Goal: Book appointment/travel/reservation

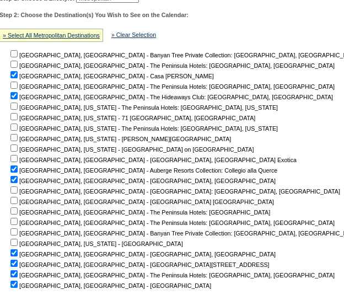
scroll to position [0, 73]
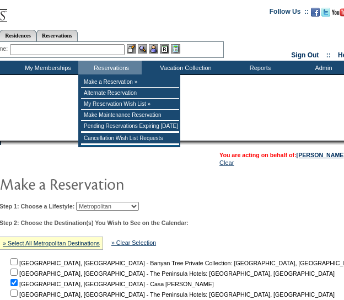
click at [120, 208] on select "Beach Leisure Metropolitan Mountain OIAL for Adventure OIAL for Couples OIAL fo…" at bounding box center [107, 206] width 63 height 9
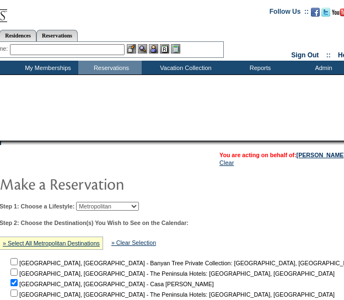
select select "Beach"
click at [94, 202] on select "Beach Leisure Metropolitan Mountain OIAL for Adventure OIAL for Couples OIAL fo…" at bounding box center [107, 206] width 63 height 9
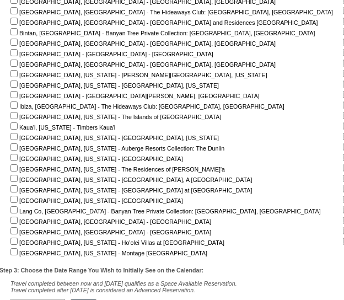
scroll to position [272, 123]
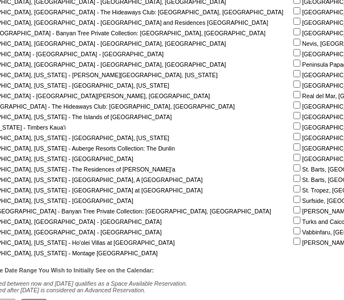
click at [293, 157] on input "checkbox" at bounding box center [296, 157] width 7 height 7
checkbox input "true"
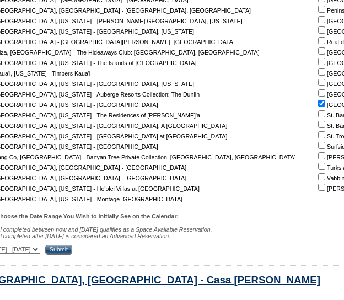
scroll to position [327, 98]
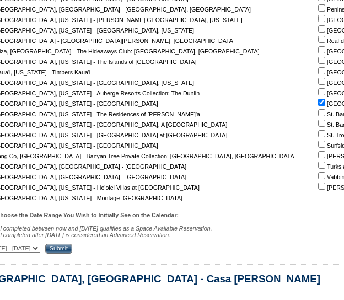
click at [72, 252] on input "Submit" at bounding box center [58, 249] width 27 height 10
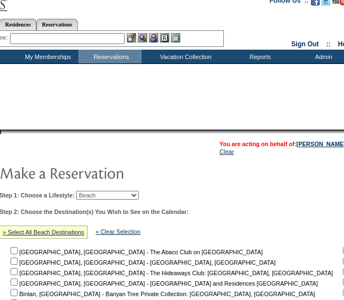
scroll to position [3, 73]
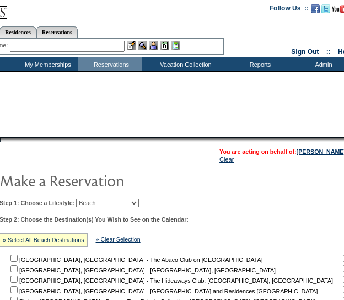
click at [122, 201] on select "Beach Leisure Metropolitan Mountain OIAL for Adventure OIAL for Couples OIAL fo…" at bounding box center [107, 203] width 63 height 9
select select "Leisure"
click at [94, 199] on select "Beach Leisure Metropolitan Mountain OIAL for Adventure OIAL for Couples OIAL fo…" at bounding box center [107, 203] width 63 height 9
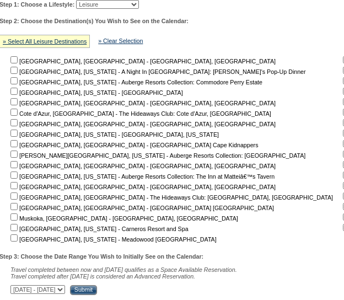
scroll to position [203, 73]
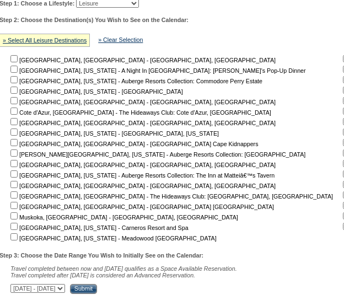
click at [17, 61] on input "checkbox" at bounding box center [13, 58] width 7 height 7
checkbox input "true"
click at [18, 123] on input "checkbox" at bounding box center [13, 121] width 7 height 7
checkbox input "true"
click at [343, 79] on input "checkbox" at bounding box center [346, 79] width 7 height 7
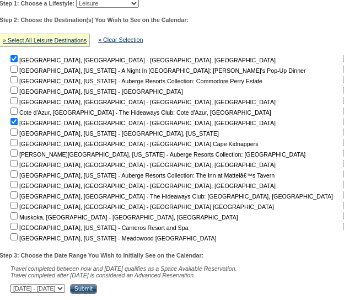
checkbox input "true"
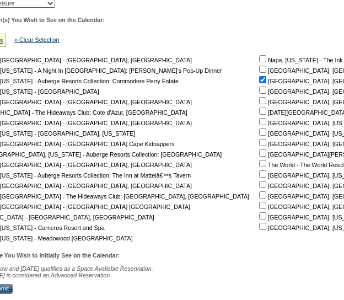
scroll to position [203, 151]
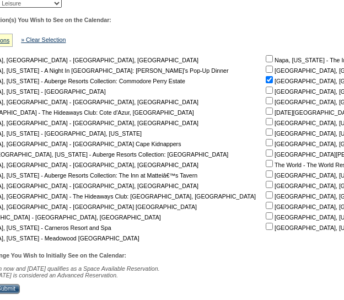
click at [20, 291] on input "Submit" at bounding box center [6, 289] width 27 height 10
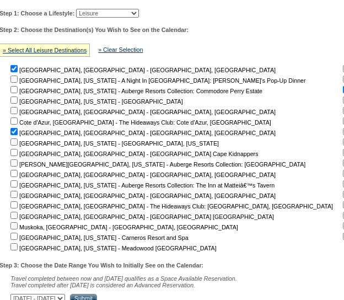
scroll to position [0, 73]
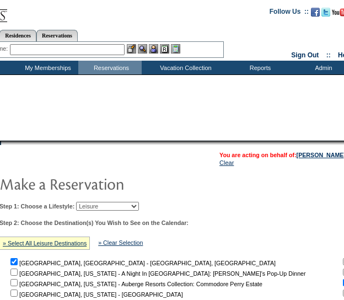
click at [139, 208] on select "Beach Leisure Metropolitan Mountain OIAL for Adventure OIAL for Couples OIAL fo…" at bounding box center [107, 206] width 63 height 9
select select "Beach"
click at [94, 202] on select "Beach Leisure Metropolitan Mountain OIAL for Adventure OIAL for Couples OIAL fo…" at bounding box center [107, 206] width 63 height 9
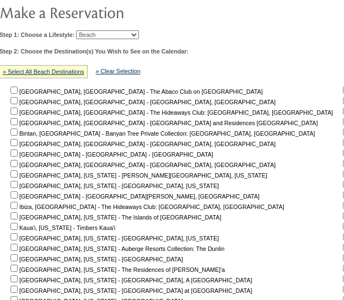
scroll to position [212, 73]
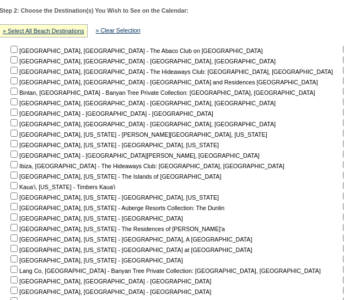
click at [18, 51] on input "checkbox" at bounding box center [13, 49] width 7 height 7
checkbox input "true"
click at [18, 80] on input "checkbox" at bounding box center [13, 80] width 7 height 7
checkbox input "true"
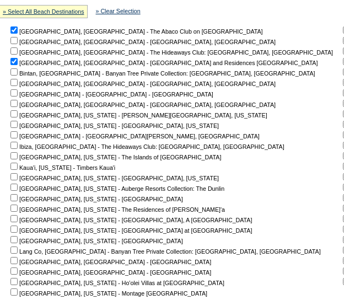
scroll to position [237, 73]
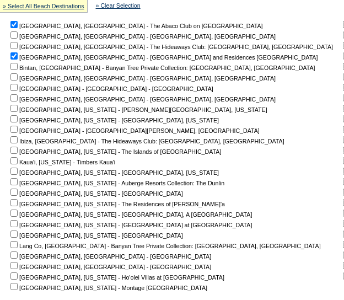
click at [18, 130] on input "checkbox" at bounding box center [13, 129] width 7 height 7
checkbox input "true"
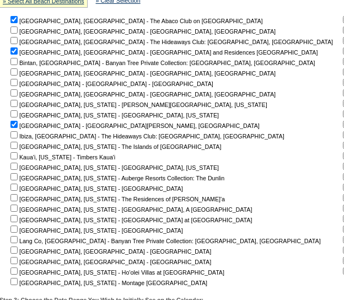
scroll to position [243, 73]
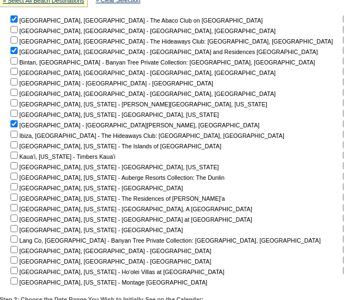
click at [23, 147] on nobr "[GEOGRAPHIC_DATA], [US_STATE] - The Islands of [GEOGRAPHIC_DATA]" at bounding box center [114, 146] width 213 height 7
click at [18, 144] on input "checkbox" at bounding box center [13, 144] width 7 height 7
checkbox input "true"
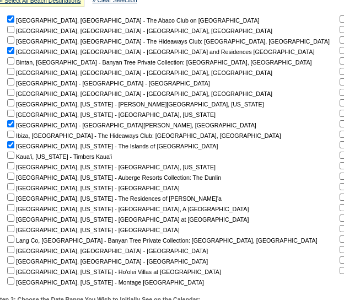
click at [14, 82] on input "checkbox" at bounding box center [10, 81] width 7 height 7
checkbox input "true"
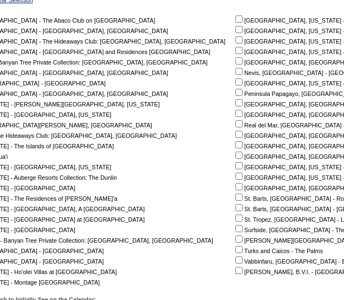
scroll to position [243, 181]
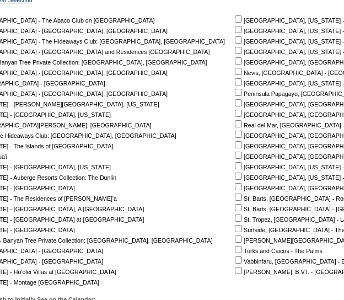
click at [235, 63] on input "checkbox" at bounding box center [238, 60] width 7 height 7
checkbox input "true"
click at [235, 252] on input "checkbox" at bounding box center [238, 249] width 7 height 7
checkbox input "true"
click at [235, 272] on input "checkbox" at bounding box center [238, 270] width 7 height 7
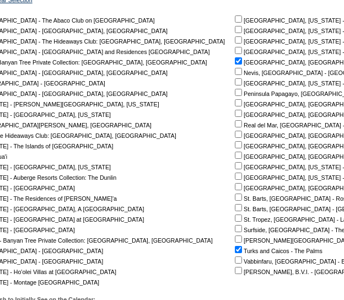
checkbox input "true"
click at [235, 208] on input "checkbox" at bounding box center [238, 207] width 7 height 7
checkbox input "true"
click at [235, 197] on input "checkbox" at bounding box center [238, 197] width 7 height 7
checkbox input "true"
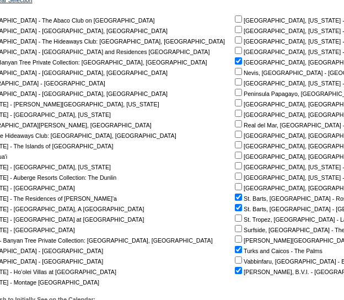
click at [235, 240] on input "checkbox" at bounding box center [238, 238] width 7 height 7
checkbox input "true"
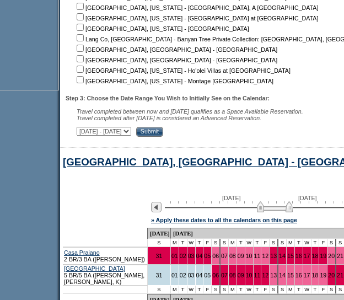
scroll to position [457, 7]
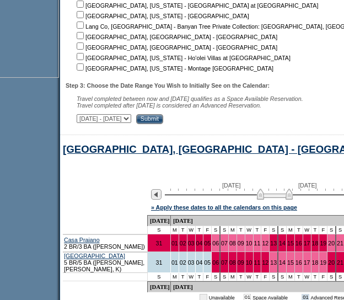
click at [131, 121] on select "[DATE] - [DATE] [DATE] - [DATE] [DATE] - [DATE] [DATE] - [DATE] [DATE] - [DATE]…" at bounding box center [104, 118] width 55 height 9
select select "[DATE]|[DATE]"
click at [82, 116] on select "[DATE] - [DATE] [DATE] - [DATE] [DATE] - [DATE] [DATE] - [DATE] [DATE] - [DATE]…" at bounding box center [104, 118] width 55 height 9
click at [163, 122] on input "Submit" at bounding box center [149, 119] width 27 height 10
